Goal: Information Seeking & Learning: Learn about a topic

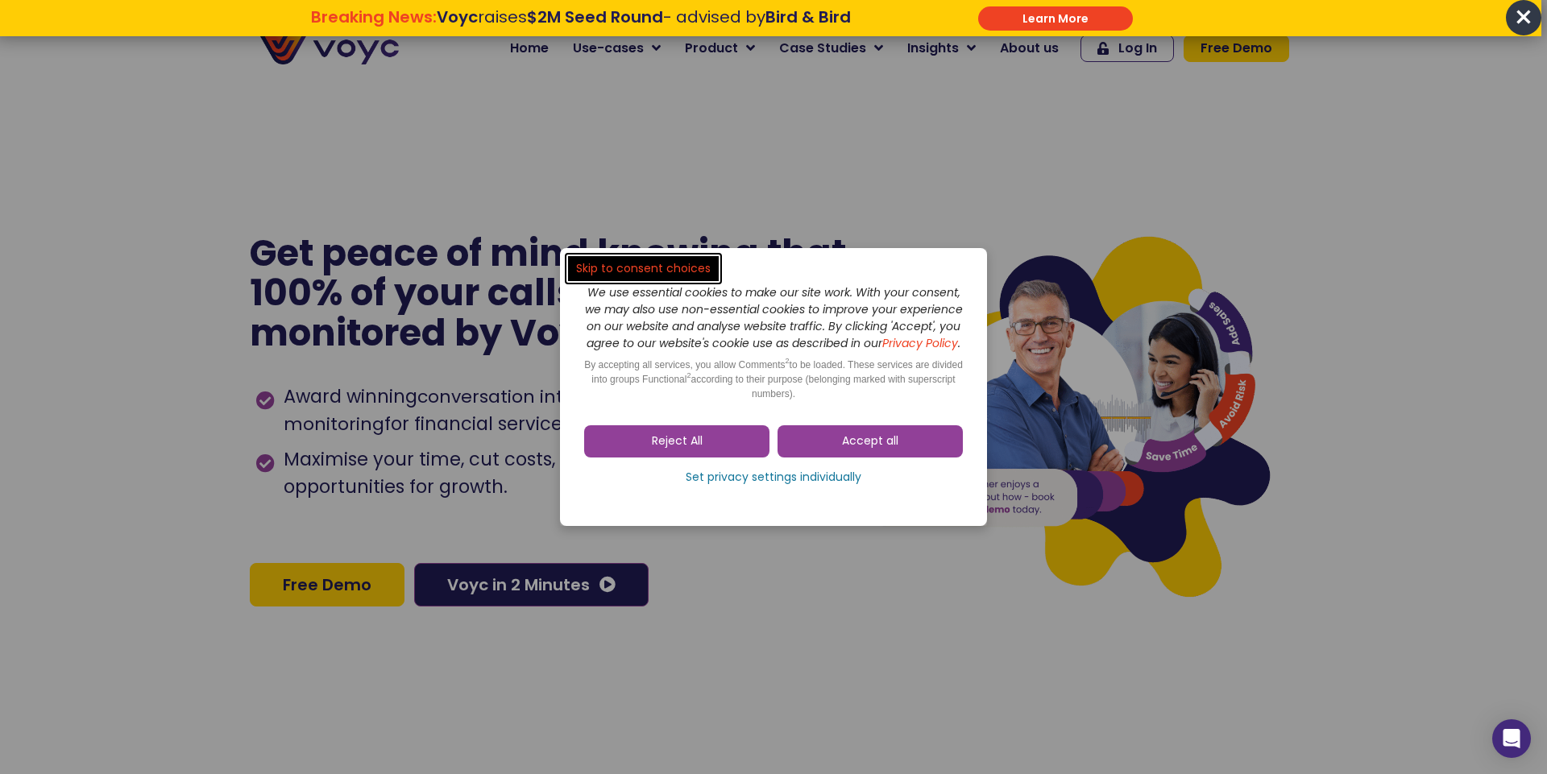
click at [686, 449] on span "Reject All" at bounding box center [677, 442] width 51 height 16
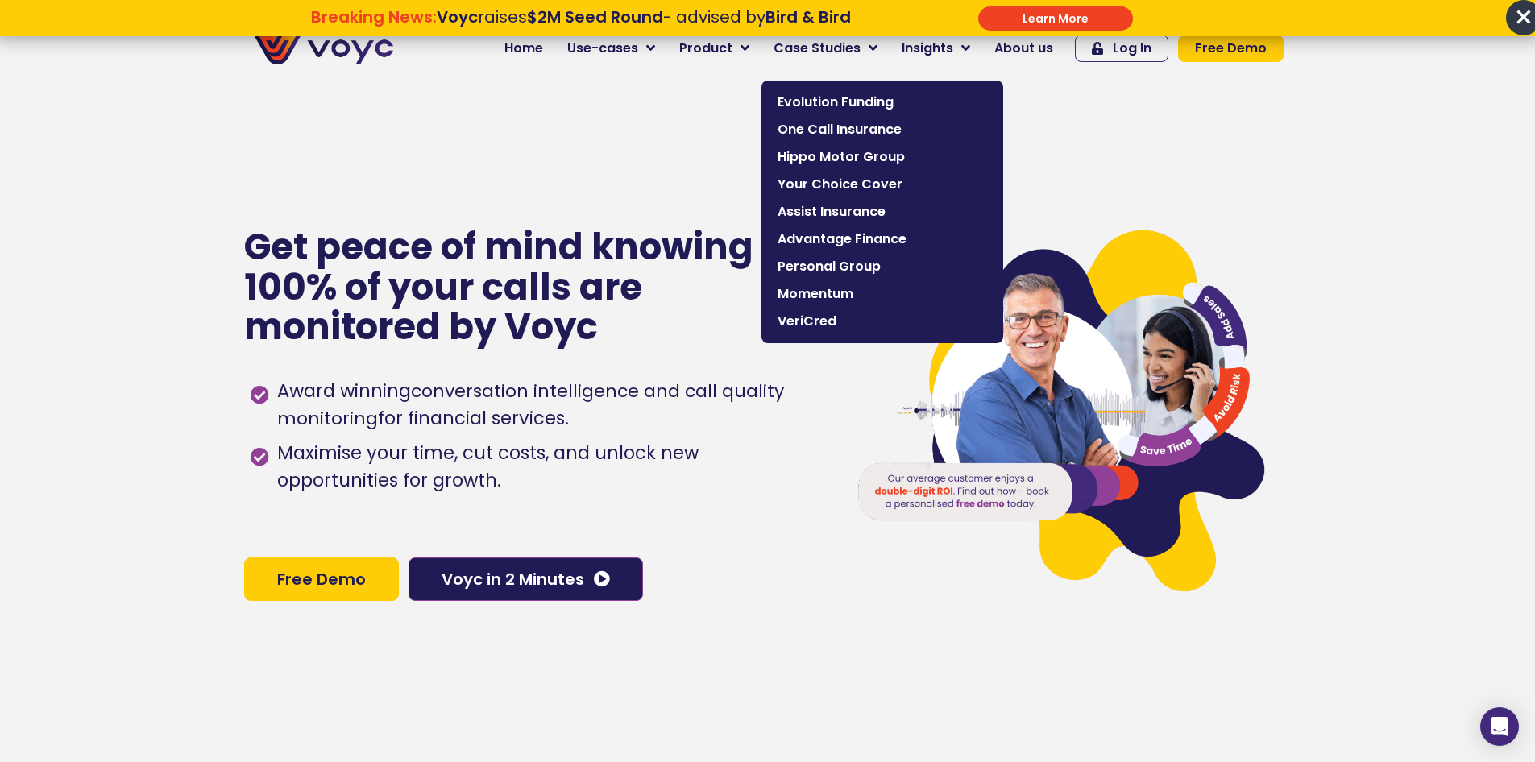
click at [861, 52] on span "Case Studies" at bounding box center [817, 48] width 87 height 19
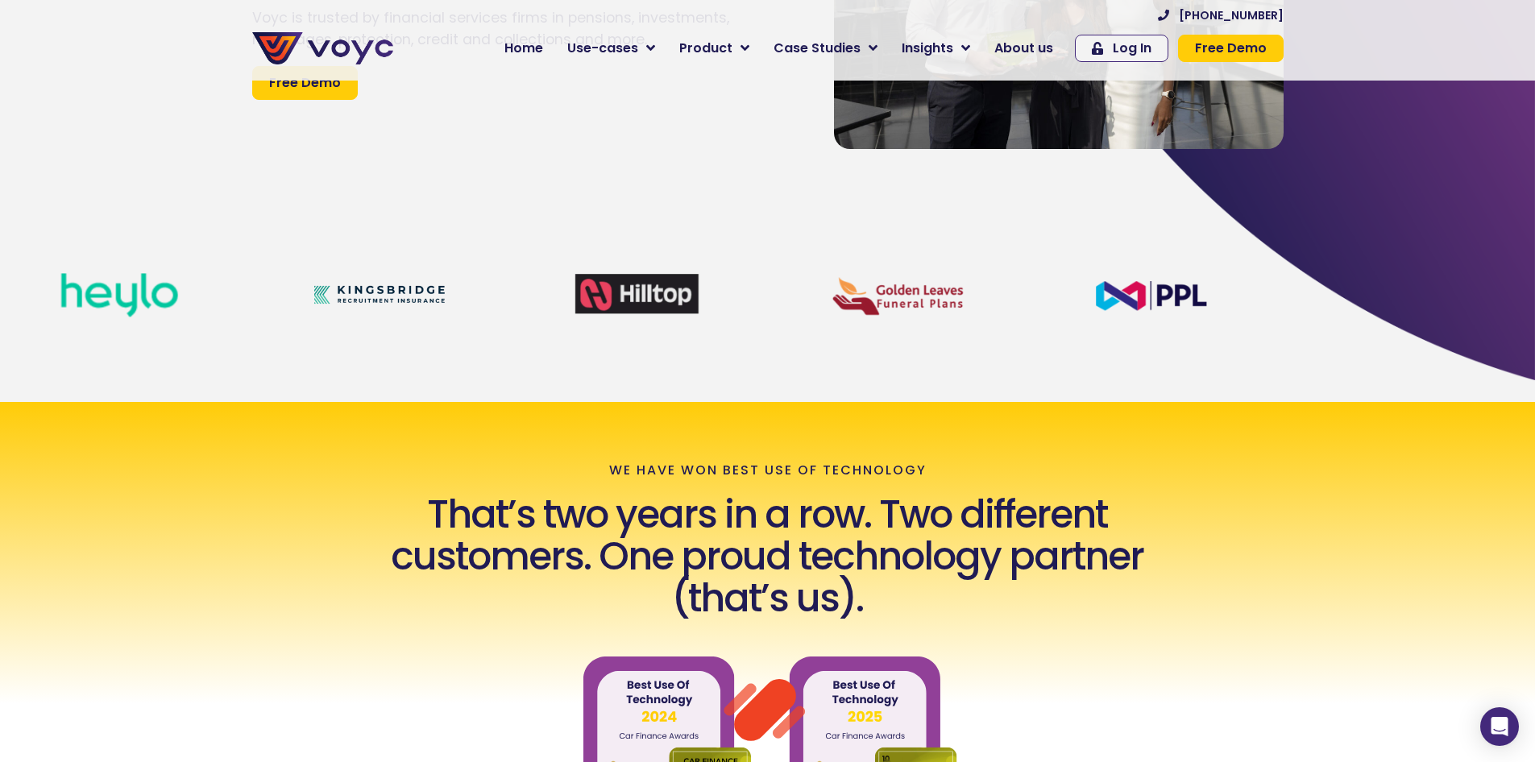
scroll to position [464, 0]
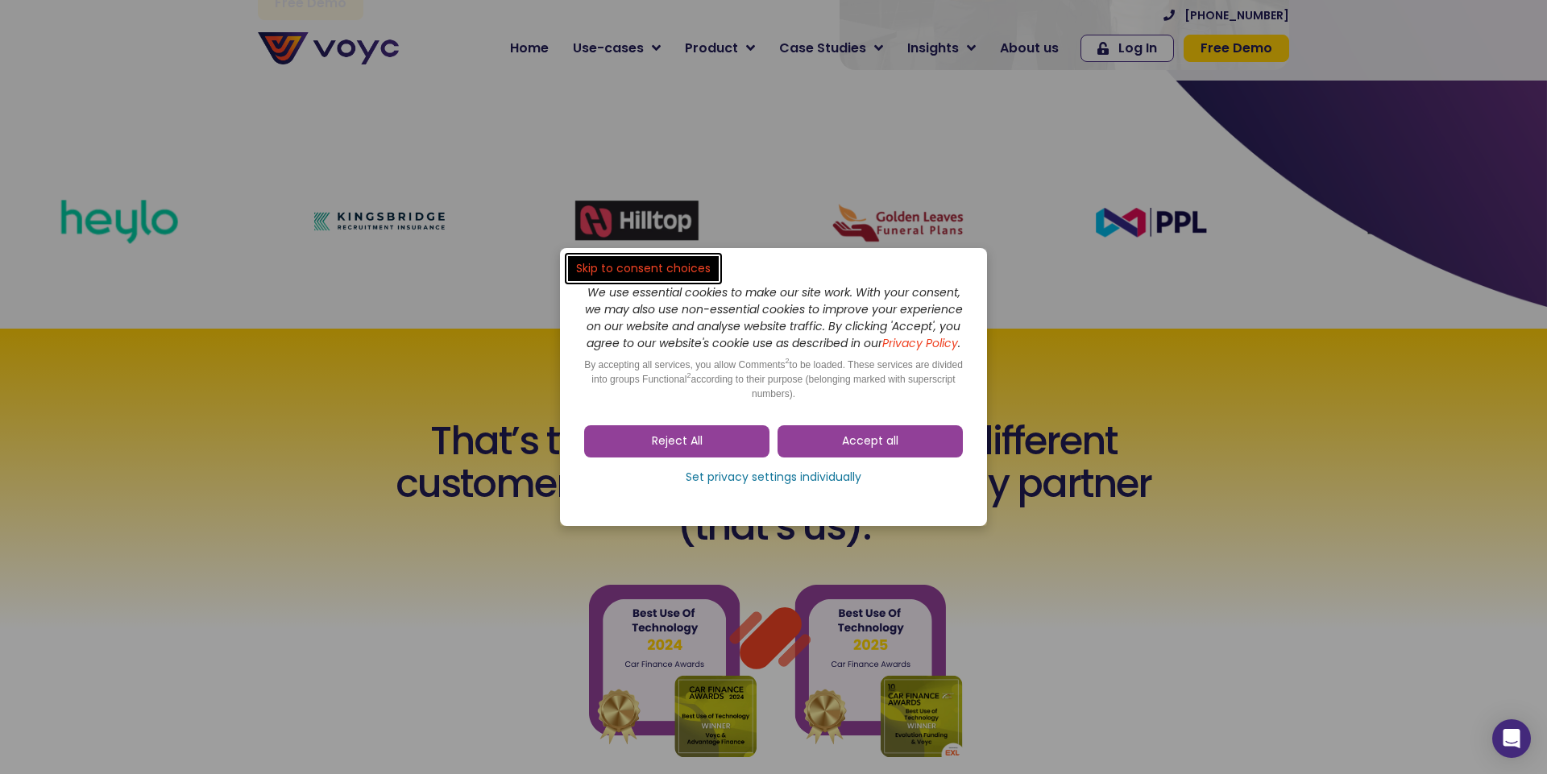
click at [673, 450] on span "Reject All" at bounding box center [677, 442] width 51 height 16
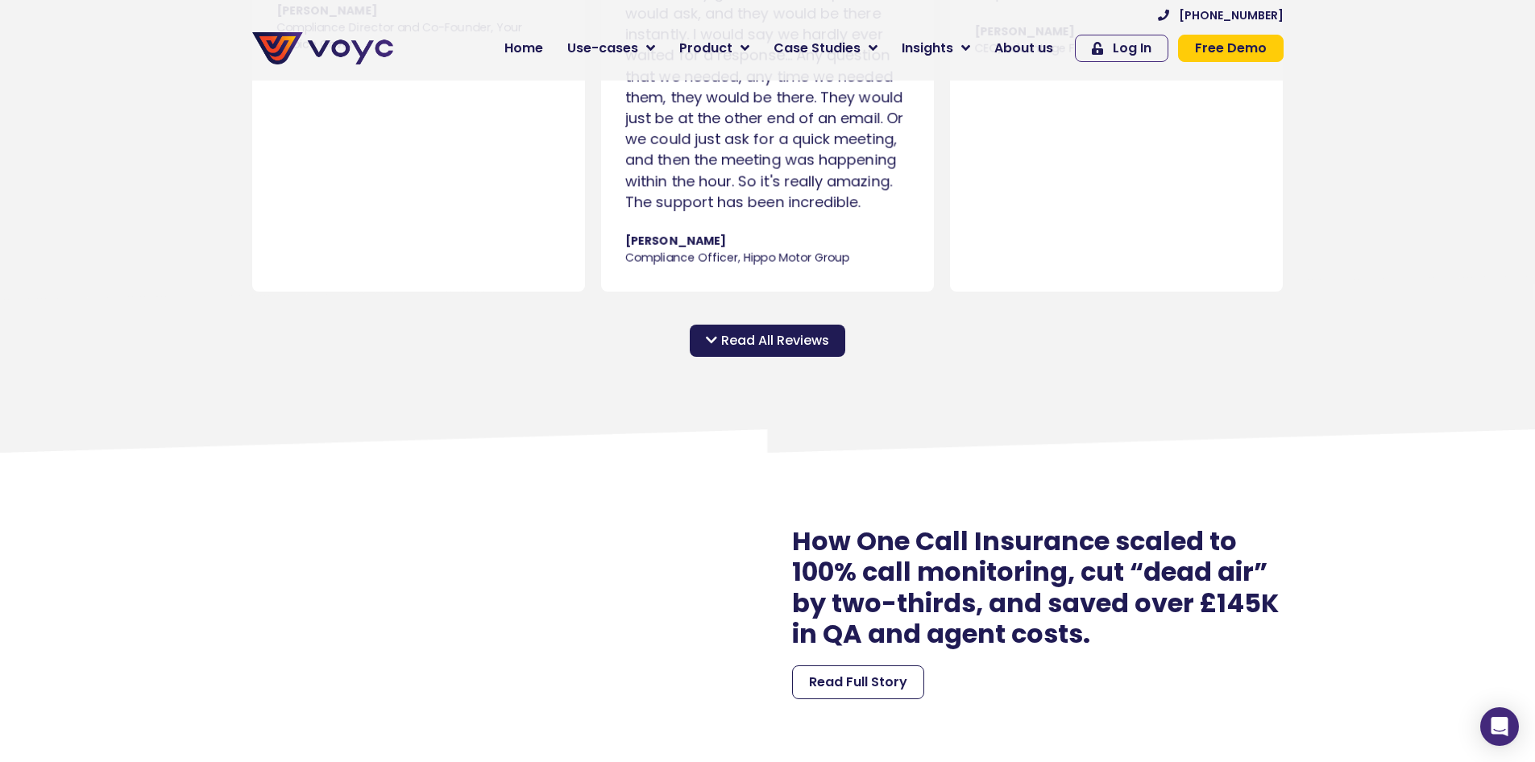
scroll to position [1393, 0]
